Goal: Use online tool/utility

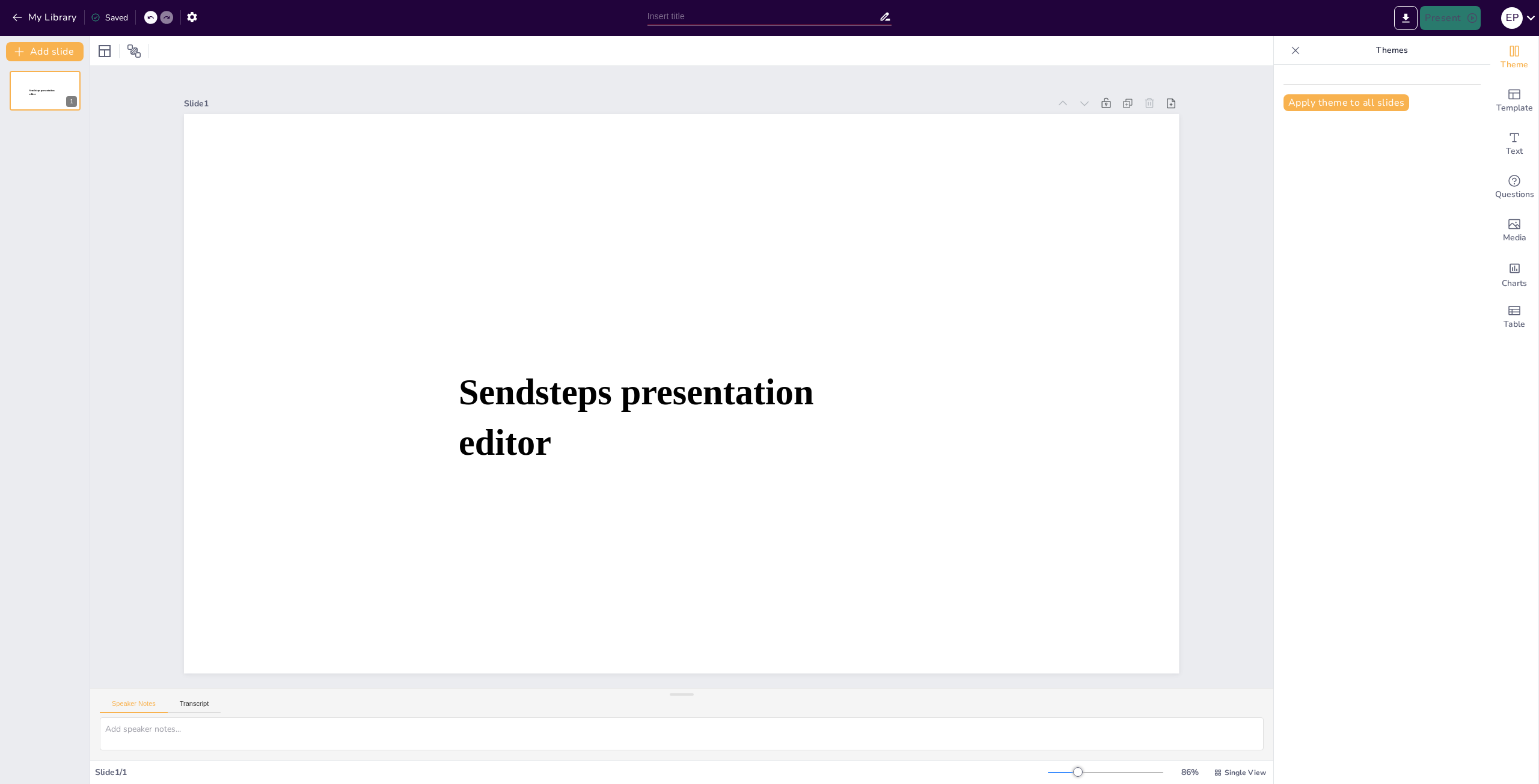
type input "El Legado [PERSON_NAME] de la Quadra: Un Viaje de Aprendizaje y Descubrimiento"
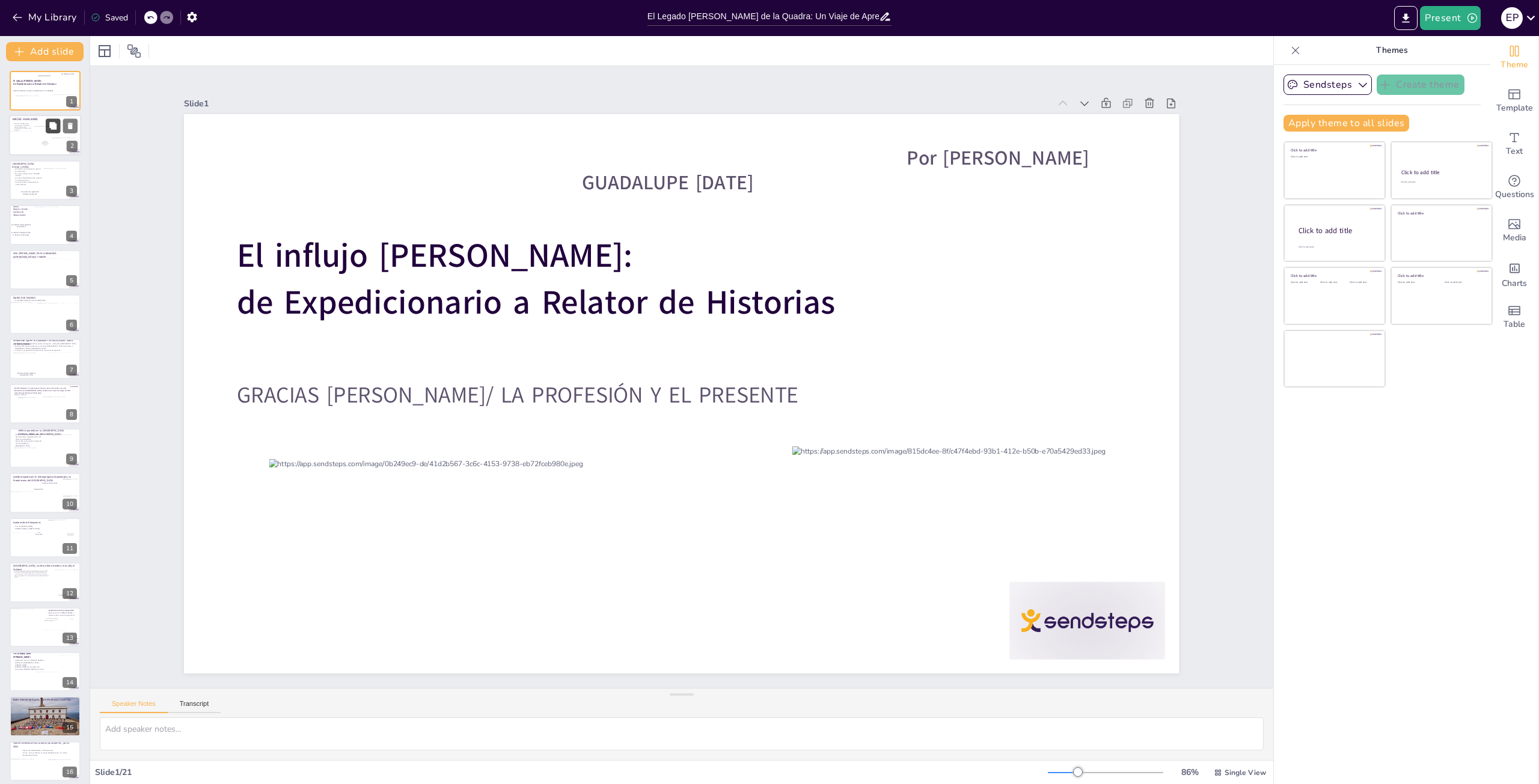
click at [58, 119] on div at bounding box center [65, 131] width 35 height 28
type textarea "[PERSON_NAME] de la Quadra-[PERSON_NAME] no solo fue un periodista, sino un ver…"
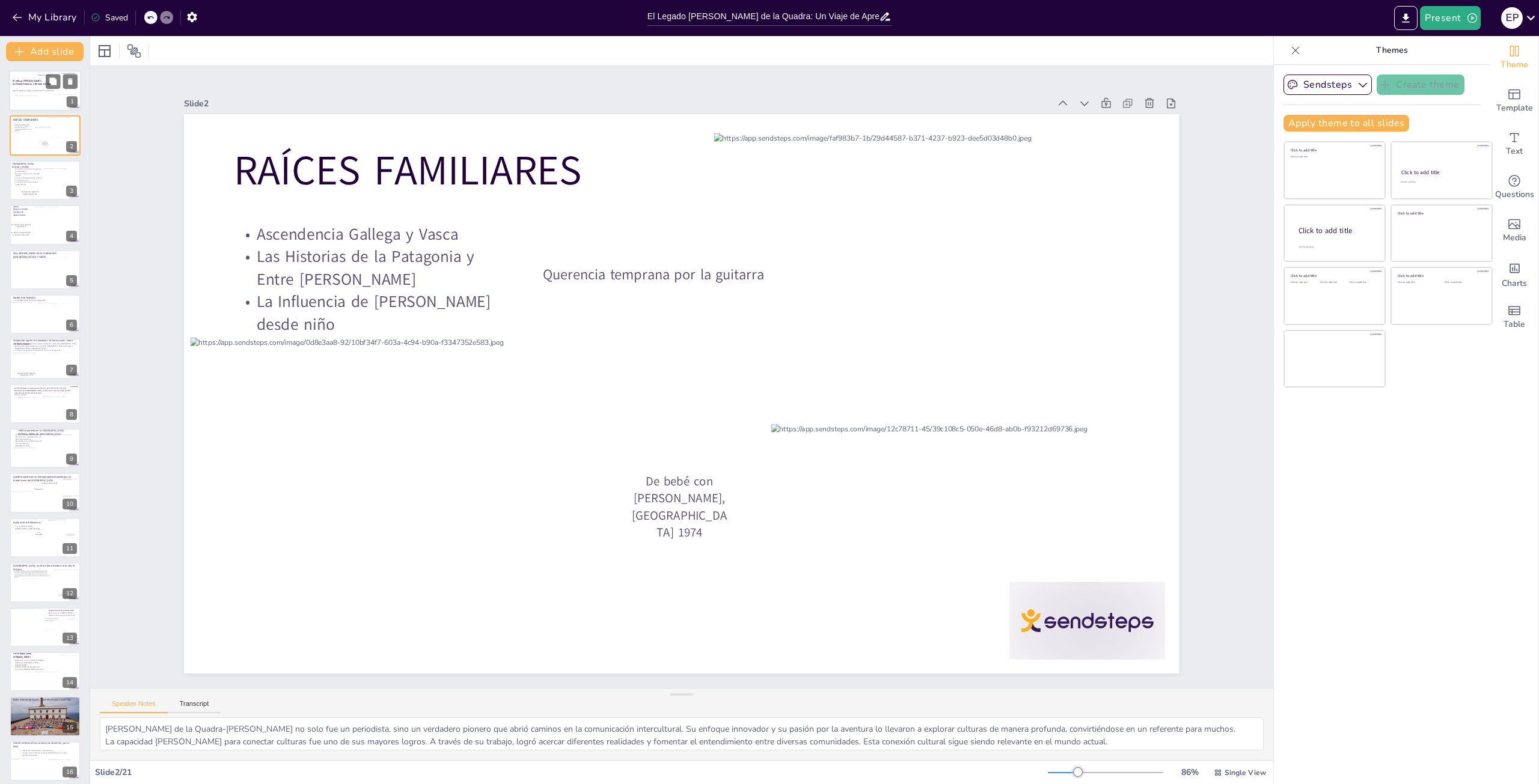
click at [60, 107] on div at bounding box center [66, 102] width 27 height 15
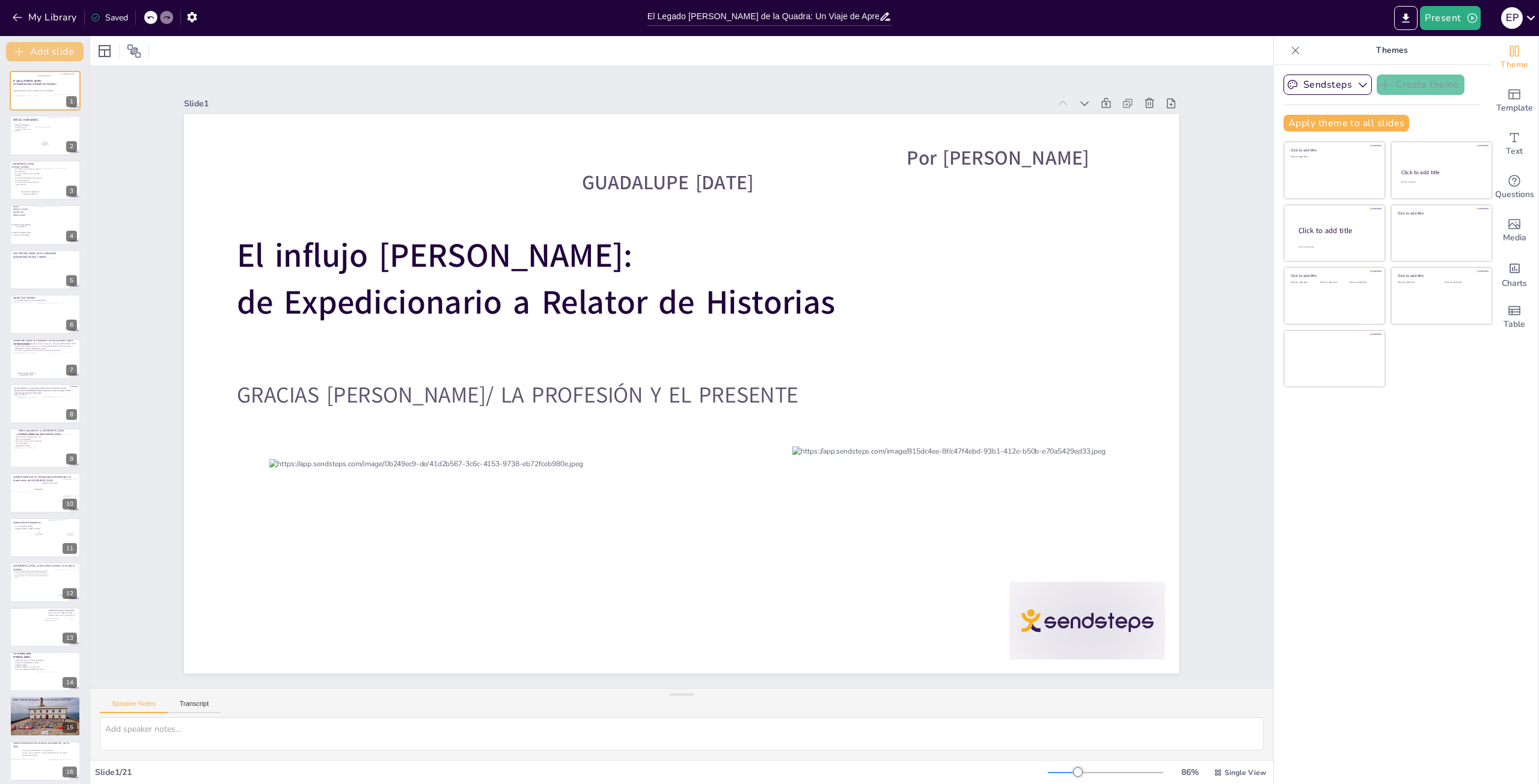
drag, startPoint x: 60, startPoint y: 101, endPoint x: 49, endPoint y: 61, distance: 41.5
click at [49, 61] on div "Add slide El influjo [PERSON_NAME]: de Expedicionario a Relator de Historias GR…" at bounding box center [45, 410] width 90 height 748
drag, startPoint x: 37, startPoint y: 89, endPoint x: 278, endPoint y: 81, distance: 241.1
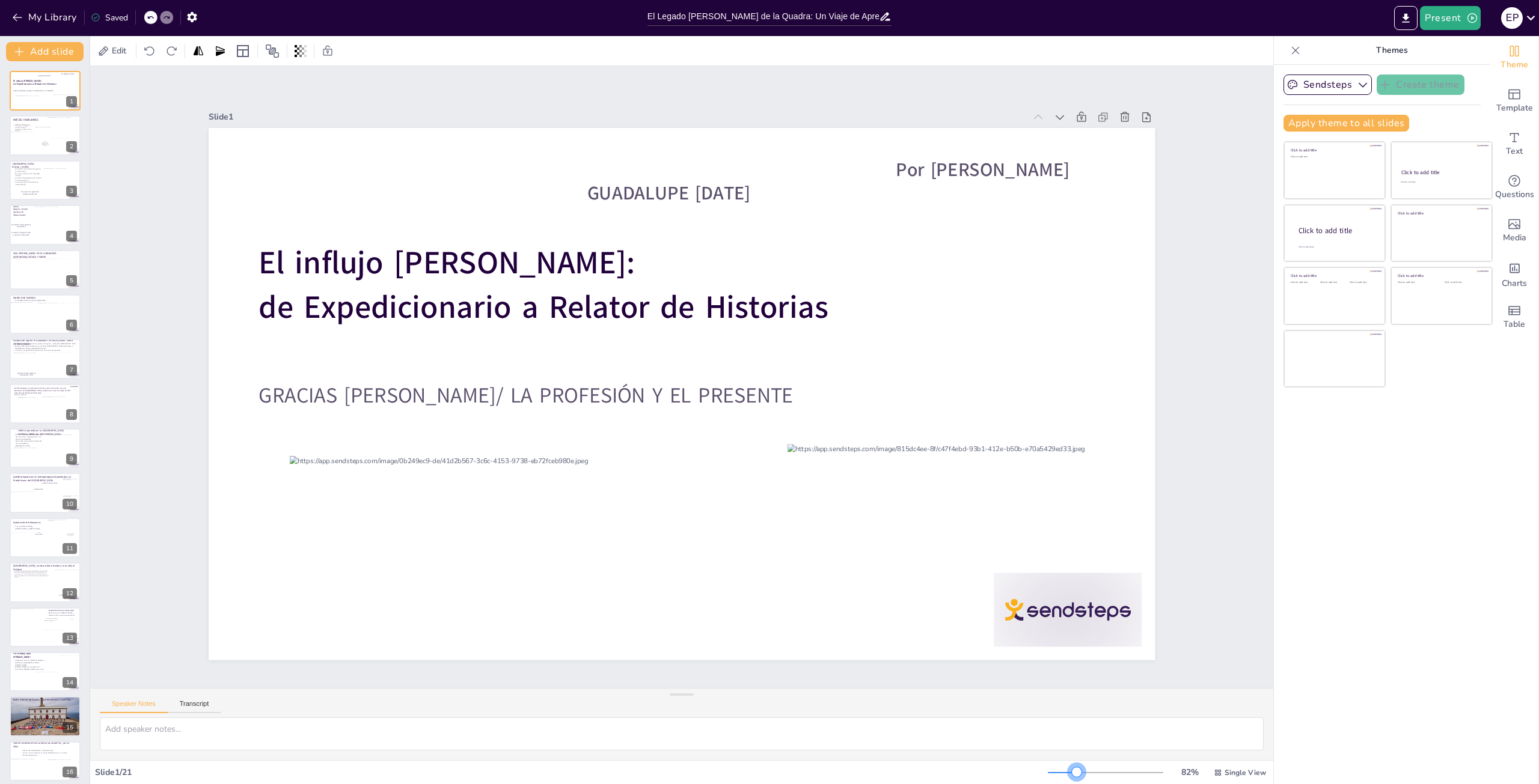
click at [1072, 773] on div at bounding box center [1076, 772] width 10 height 10
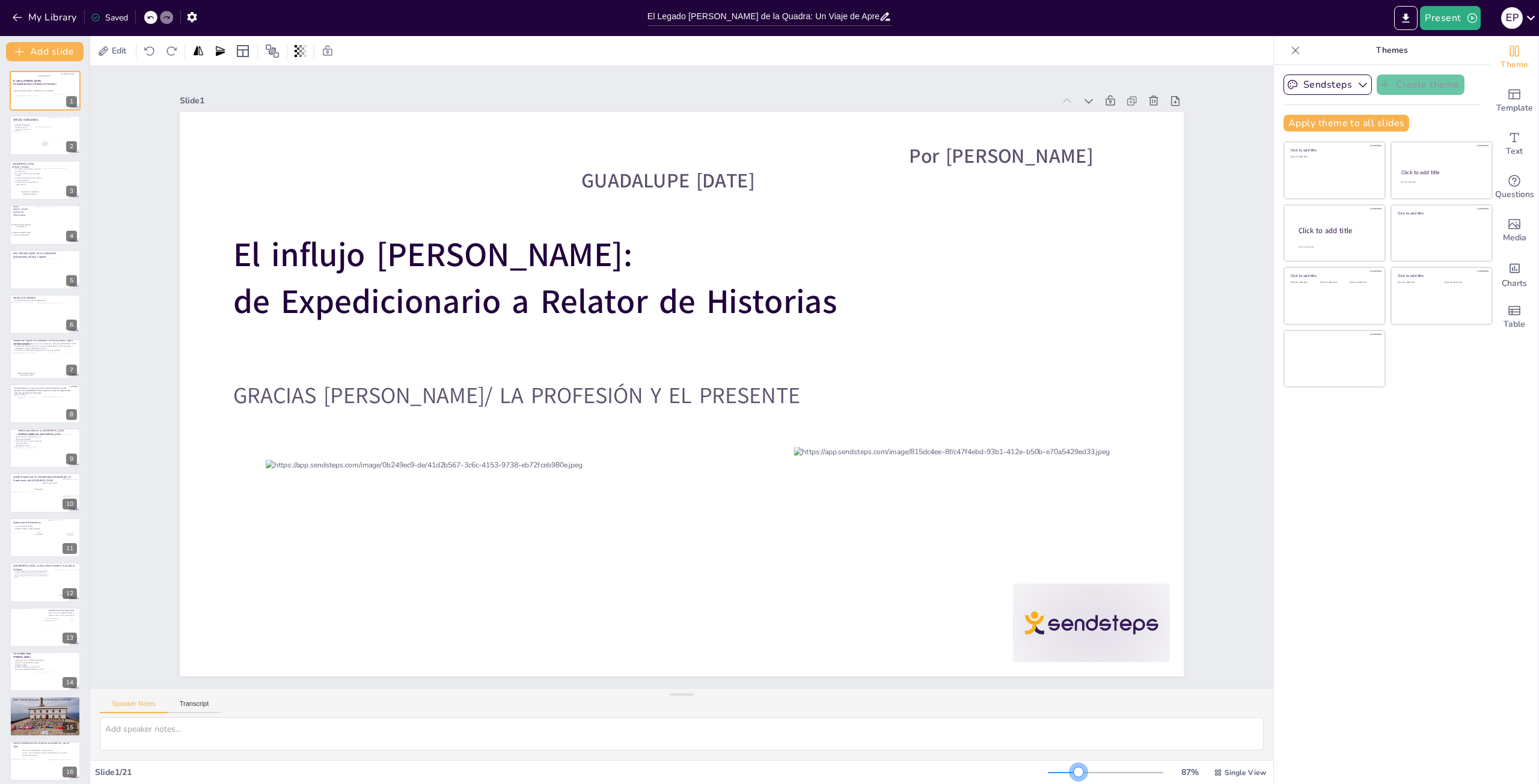
click at [1074, 773] on div at bounding box center [1078, 772] width 10 height 10
click at [1083, 95] on icon at bounding box center [1088, 101] width 12 height 12
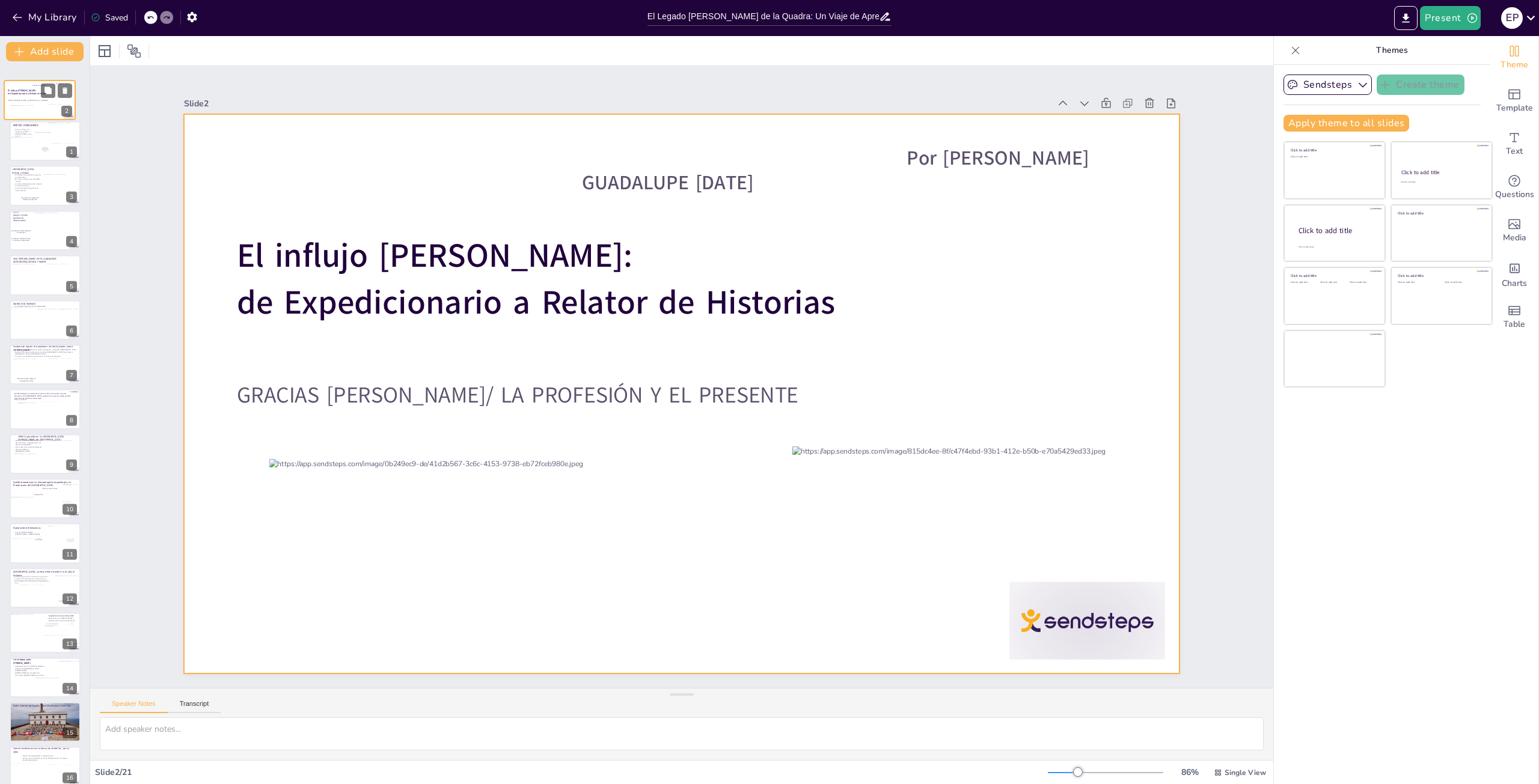
drag, startPoint x: 51, startPoint y: 135, endPoint x: 45, endPoint y: 92, distance: 43.4
click at [45, 80] on div "El influjo [PERSON_NAME]: de Expedicionario a Relator de Historias GRACIAS [PER…" at bounding box center [40, 80] width 71 height 0
